Goal: Information Seeking & Learning: Check status

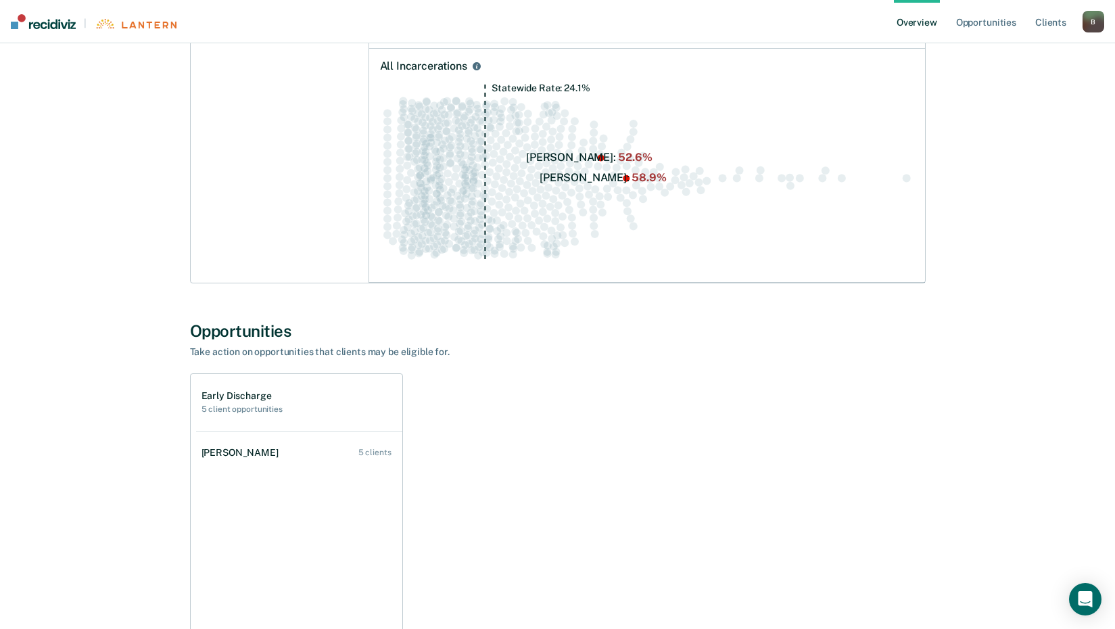
scroll to position [521, 0]
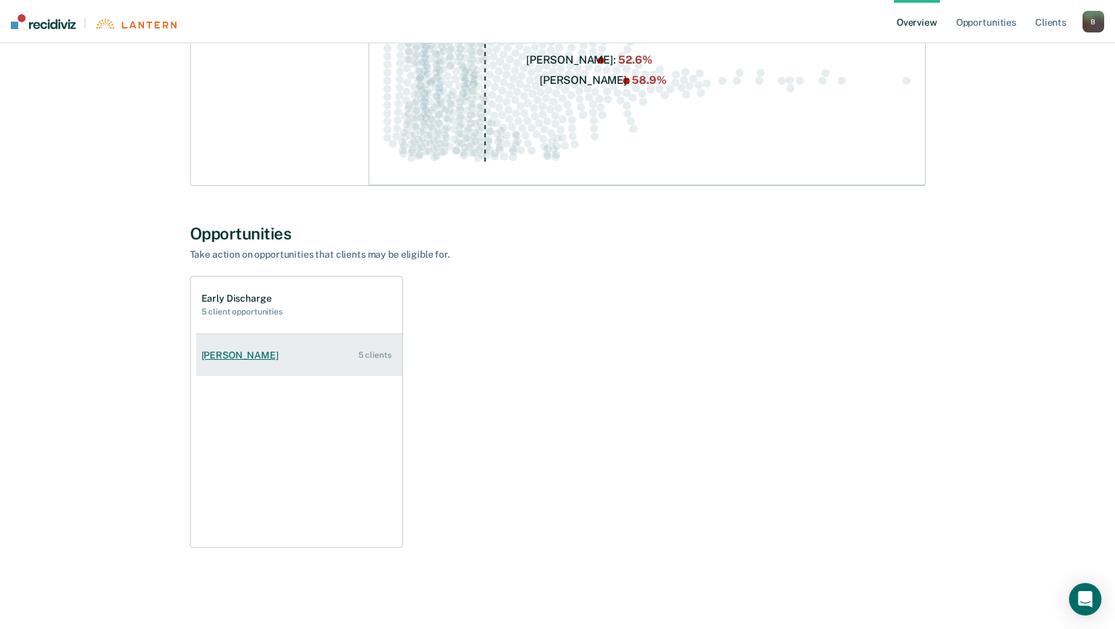
click at [377, 355] on div "5 clients" at bounding box center [374, 354] width 33 height 9
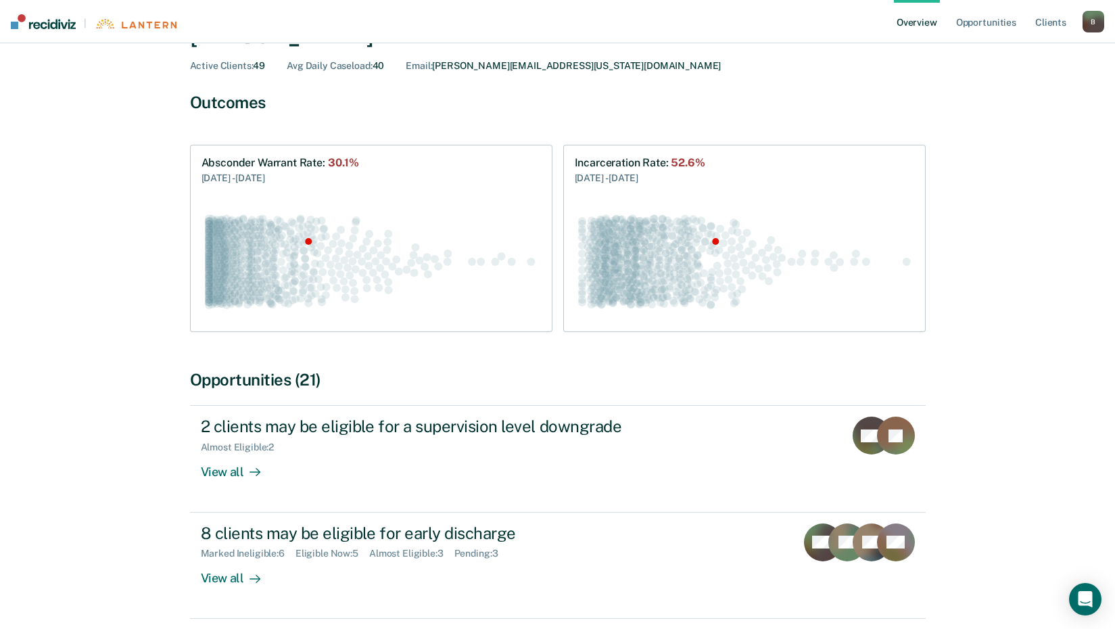
scroll to position [243, 0]
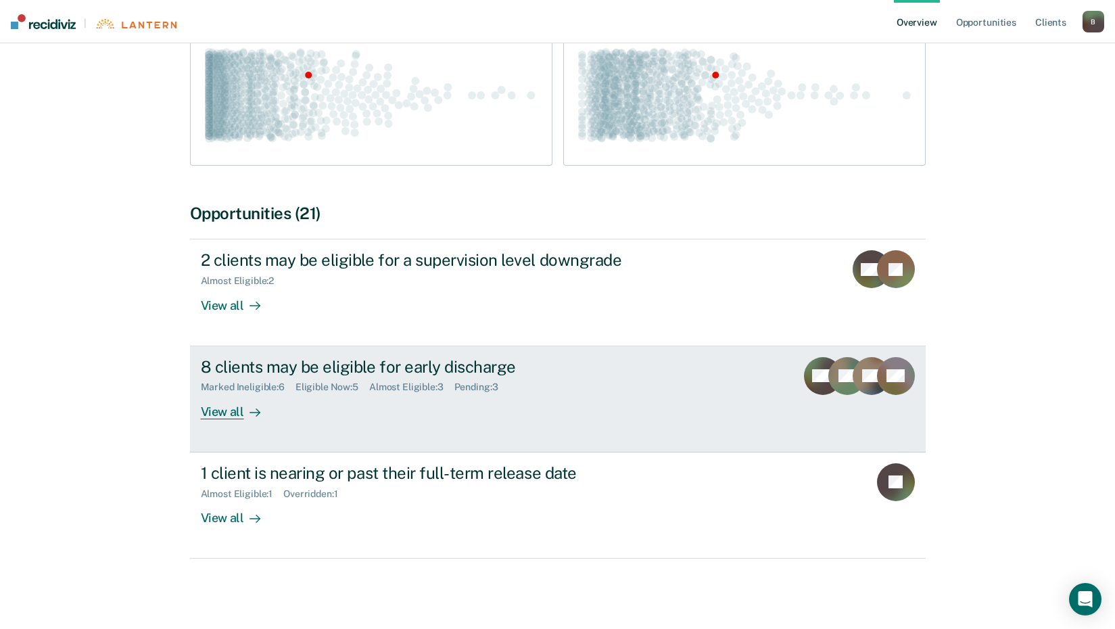
click at [220, 407] on div "View all" at bounding box center [239, 406] width 76 height 26
